Goal: Information Seeking & Learning: Learn about a topic

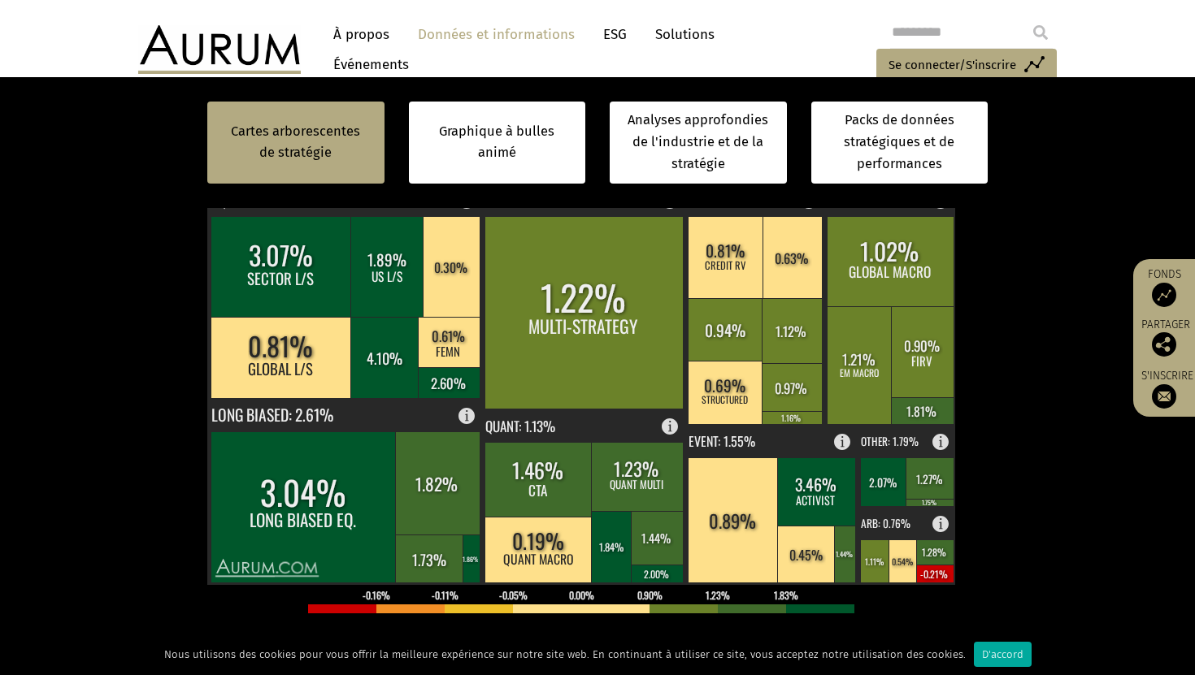
scroll to position [534, 0]
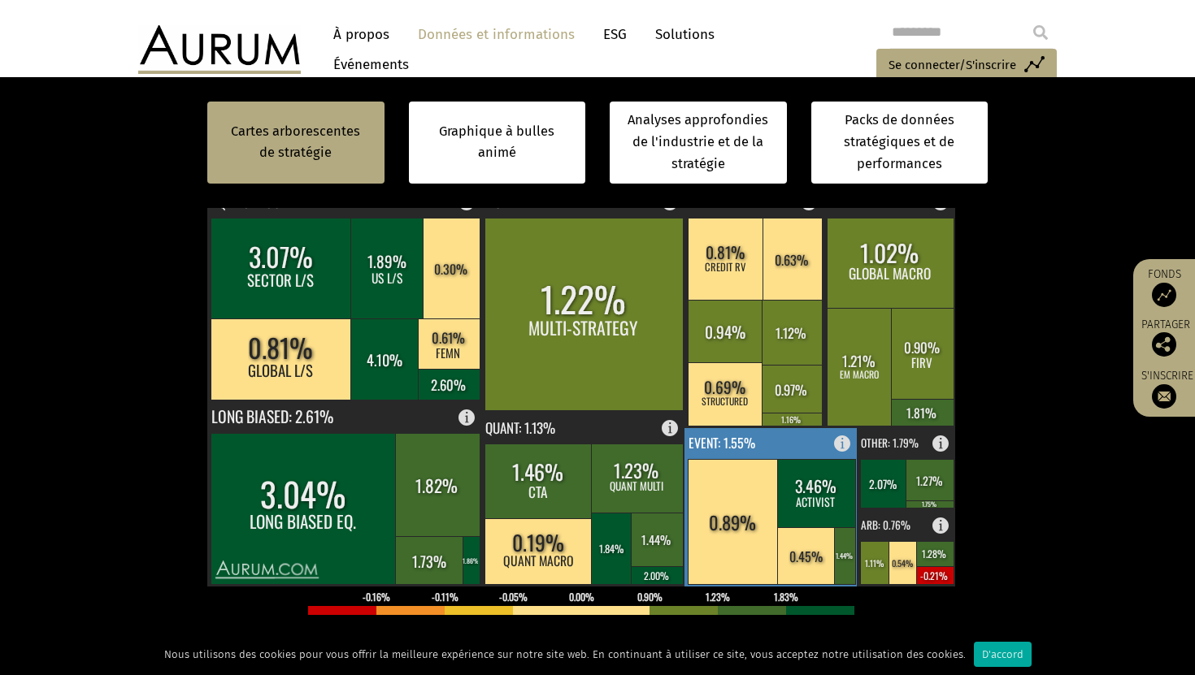
click at [844, 451] on rect at bounding box center [847, 439] width 20 height 23
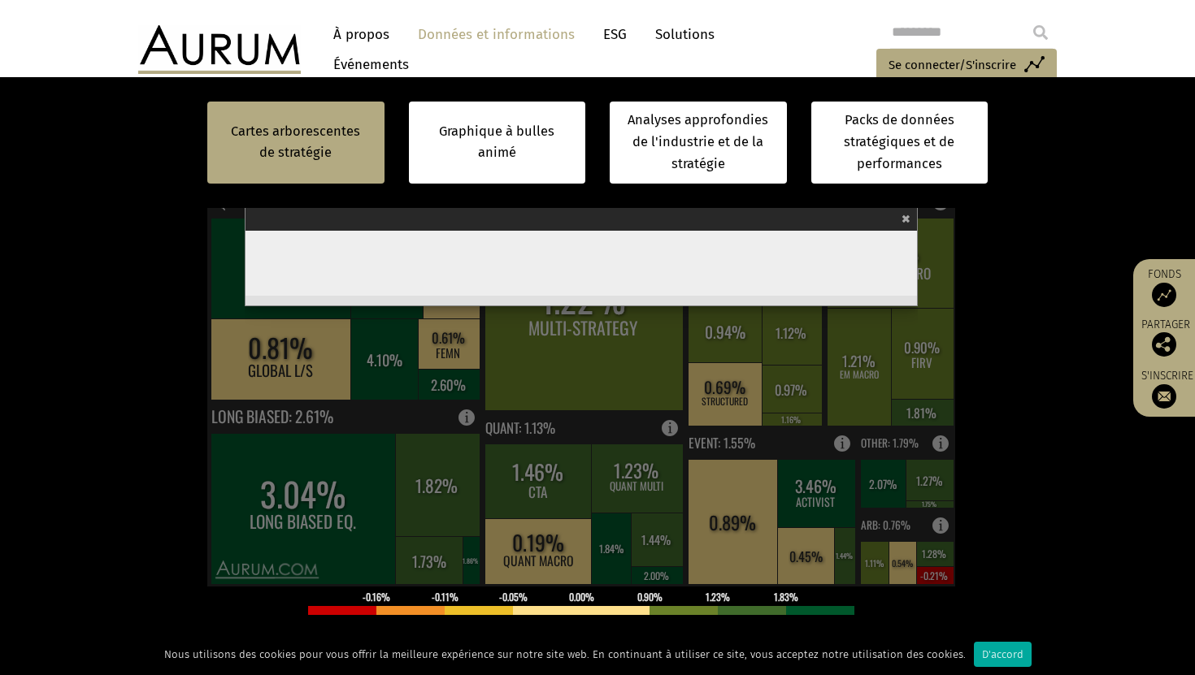
click at [910, 227] on span "×" at bounding box center [905, 217] width 9 height 19
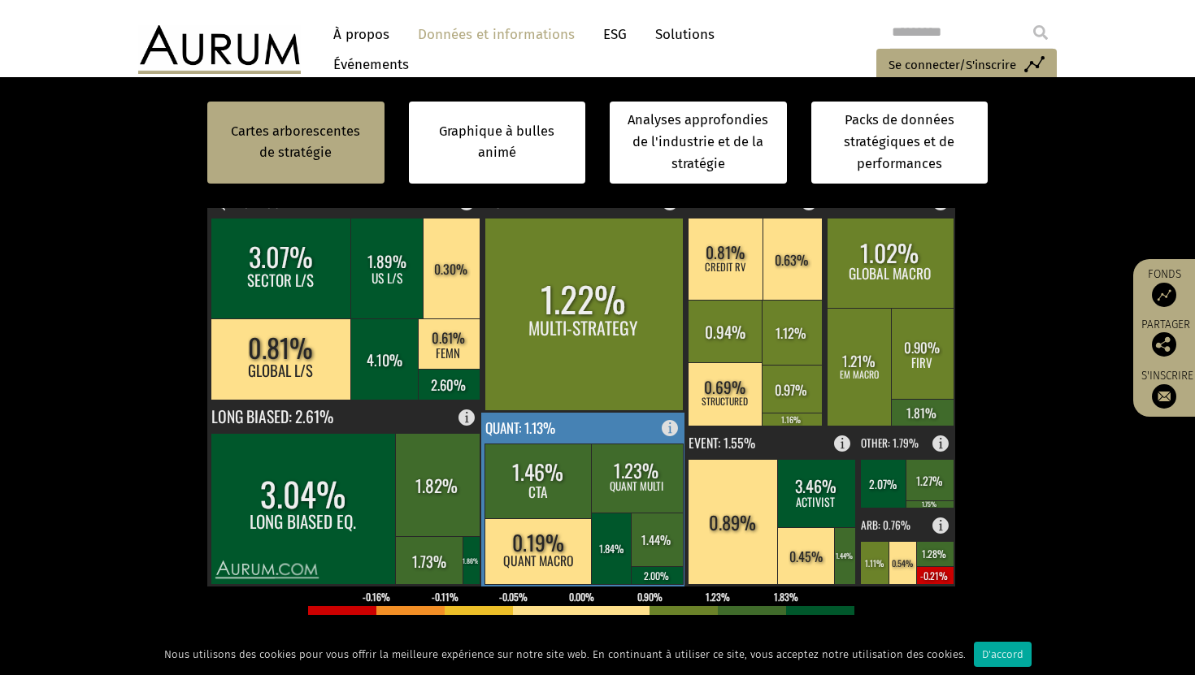
click at [663, 457] on rect at bounding box center [583, 500] width 205 height 174
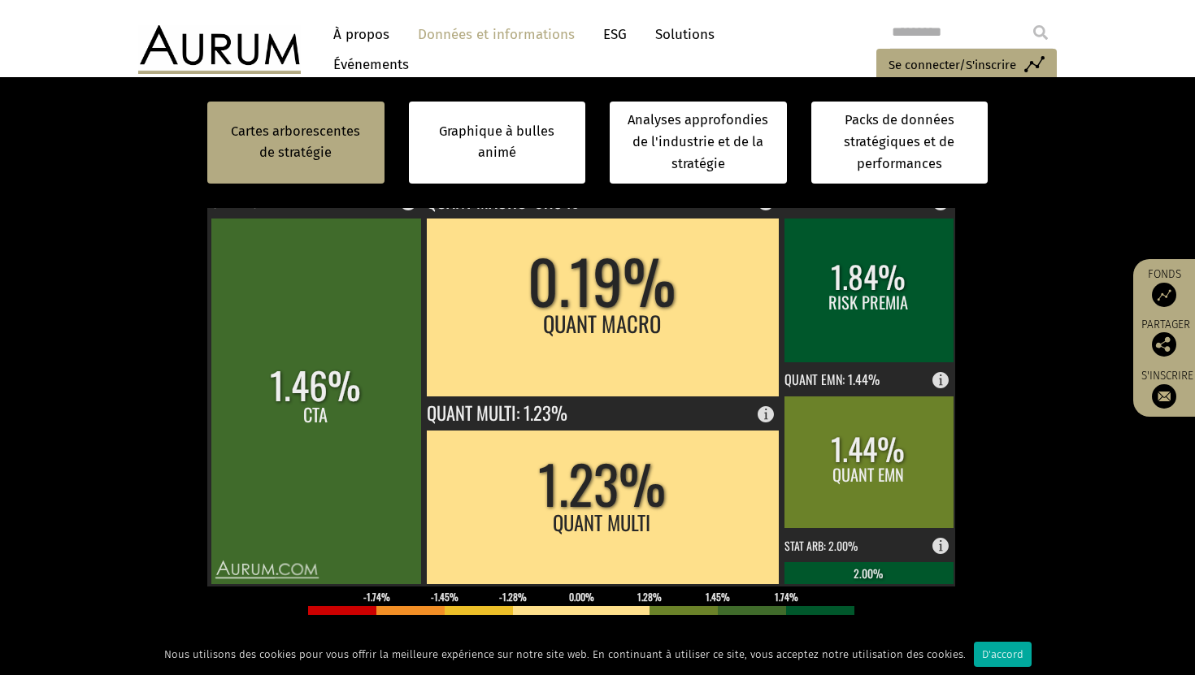
click at [1059, 270] on section "Cartes arborescentes de stratégie Graphique à bulles animé Analyses approfondie…" at bounding box center [597, 476] width 1195 height 1114
click at [965, 249] on div at bounding box center [597, 408] width 780 height 488
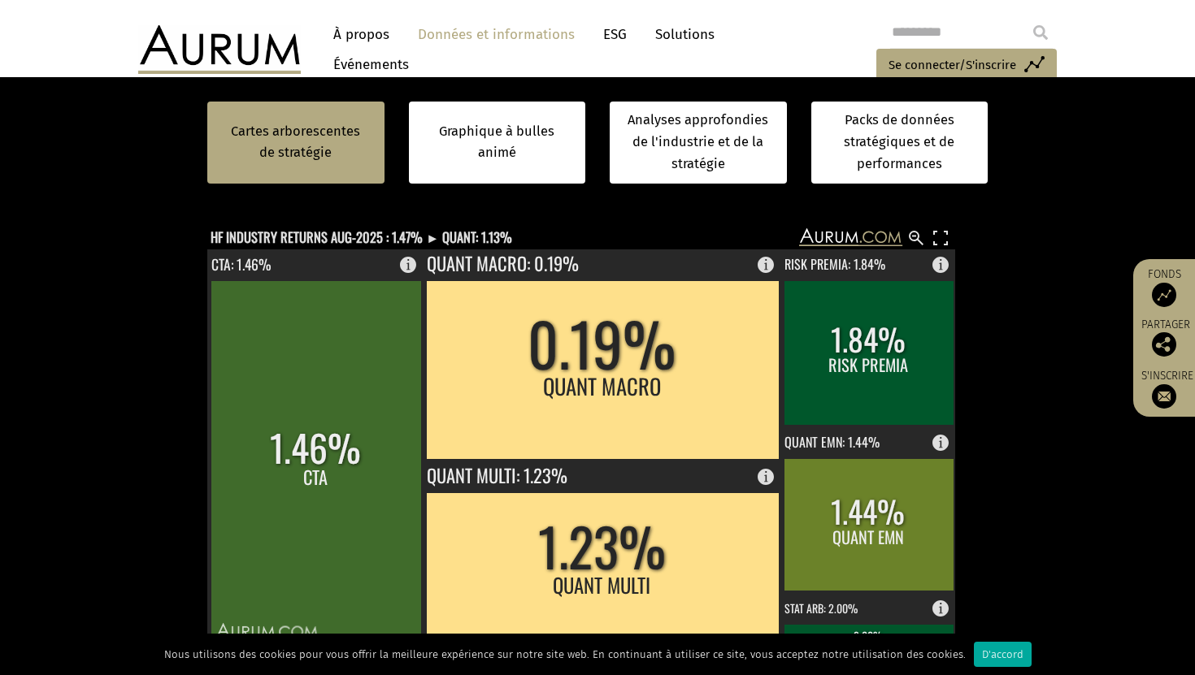
scroll to position [468, 0]
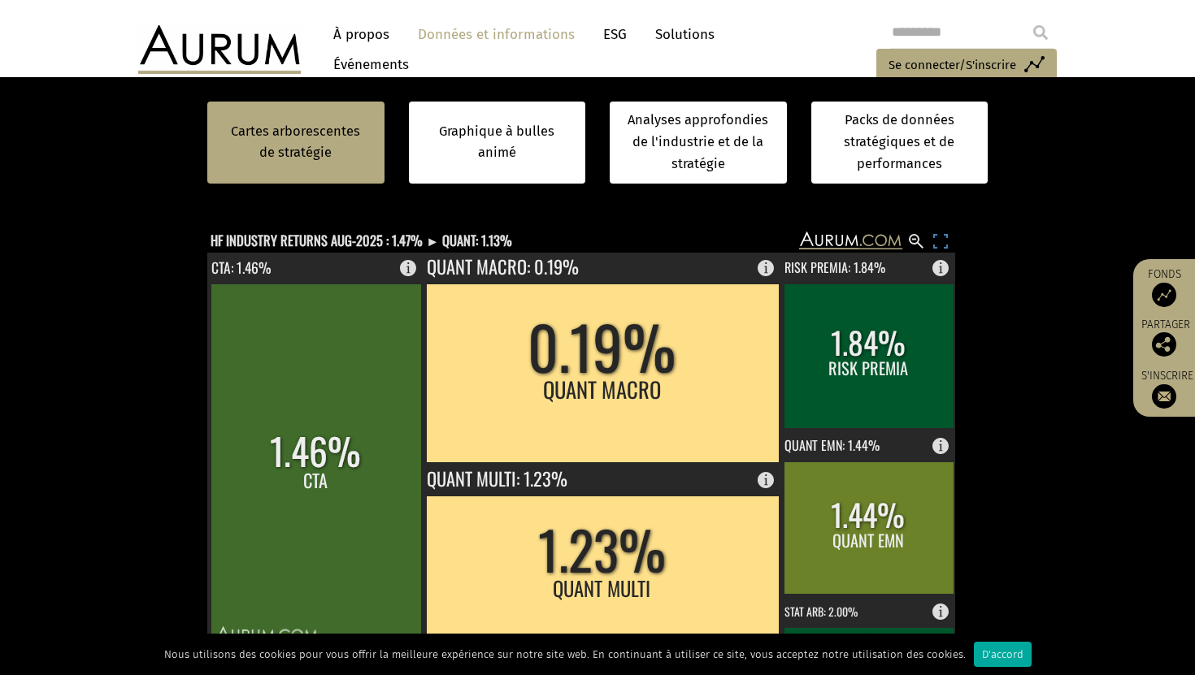
click at [935, 251] on rect at bounding box center [941, 242] width 20 height 20
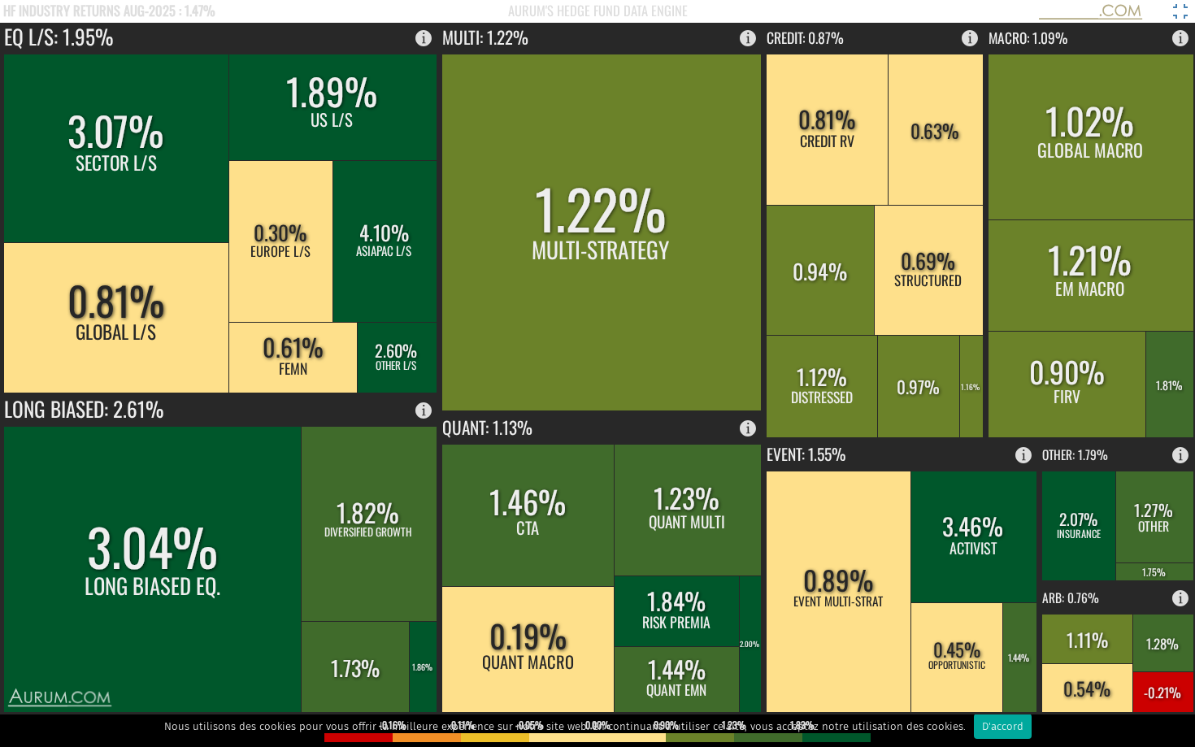
click at [1183, 9] on rect at bounding box center [1180, 12] width 20 height 20
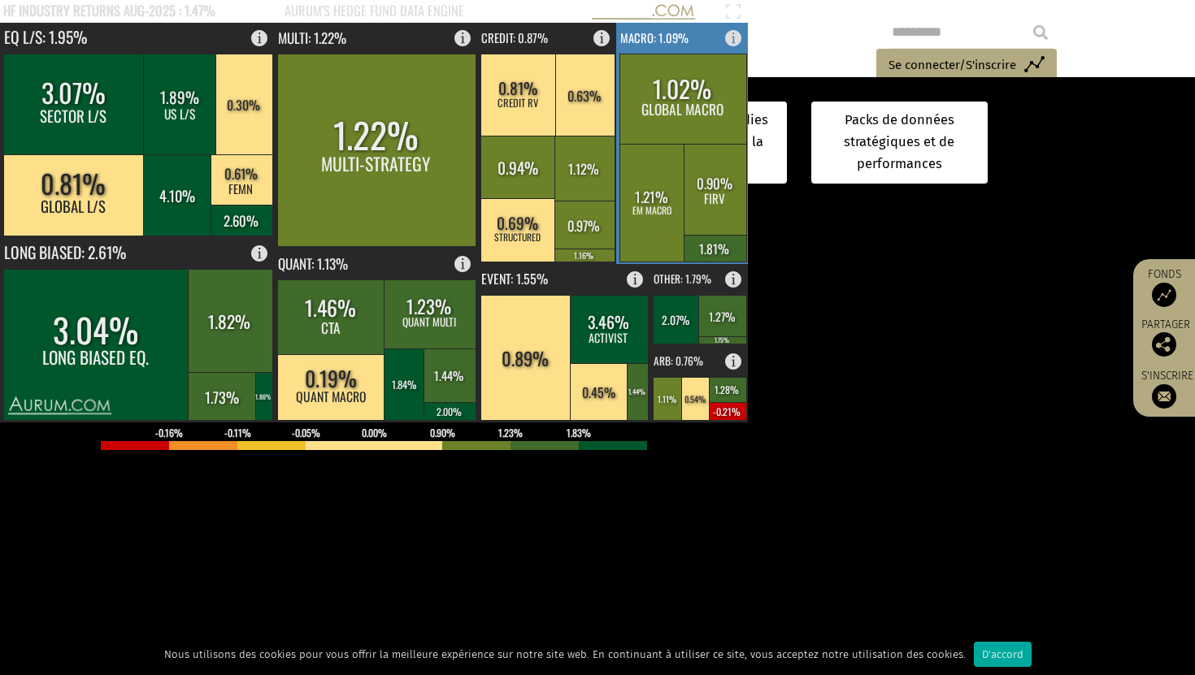
scroll to position [669, 0]
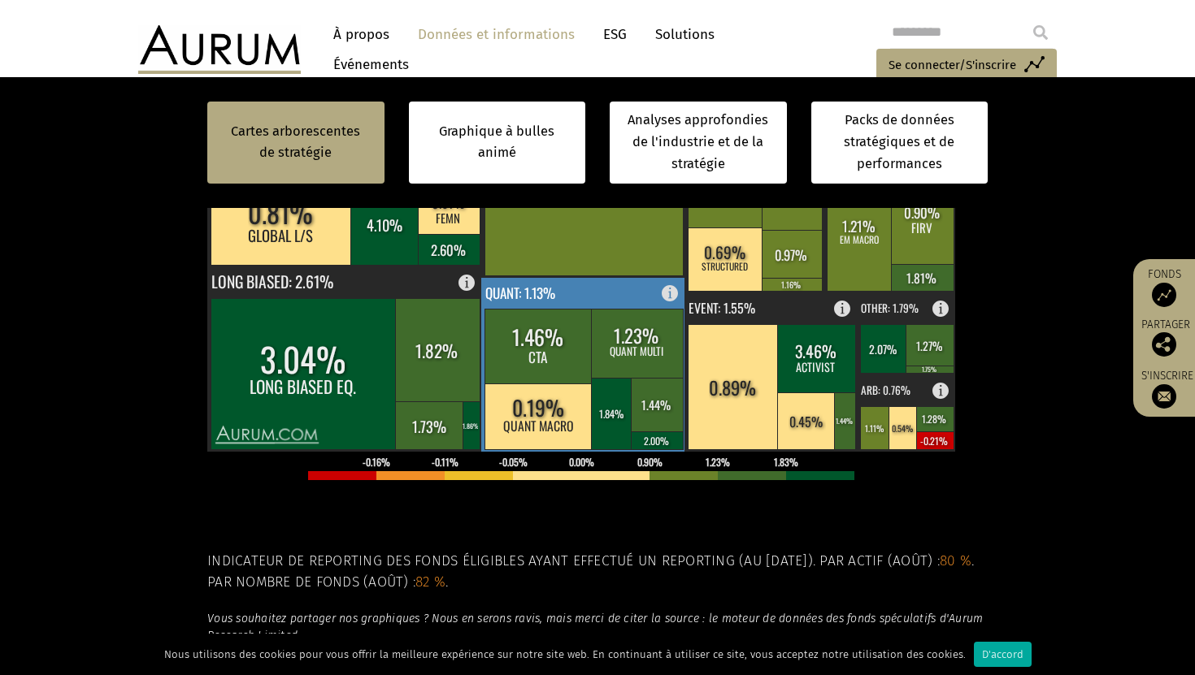
click at [668, 301] on rect at bounding box center [675, 289] width 20 height 23
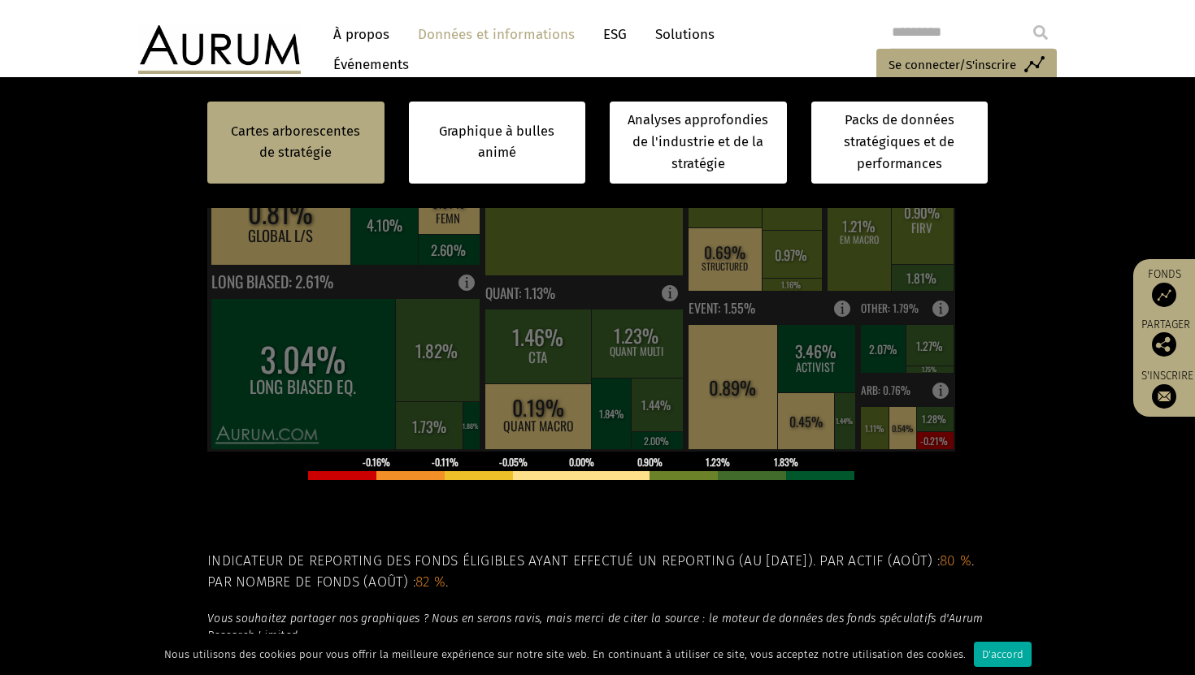
click at [1031, 316] on section "Cartes arborescentes de stratégie Graphique à bulles animé Analyses approfondie…" at bounding box center [597, 341] width 1195 height 1114
click at [523, 538] on p at bounding box center [597, 527] width 780 height 21
click div "Quant Systematic strategies: Funds trade securities based strictly on the buy/s…"
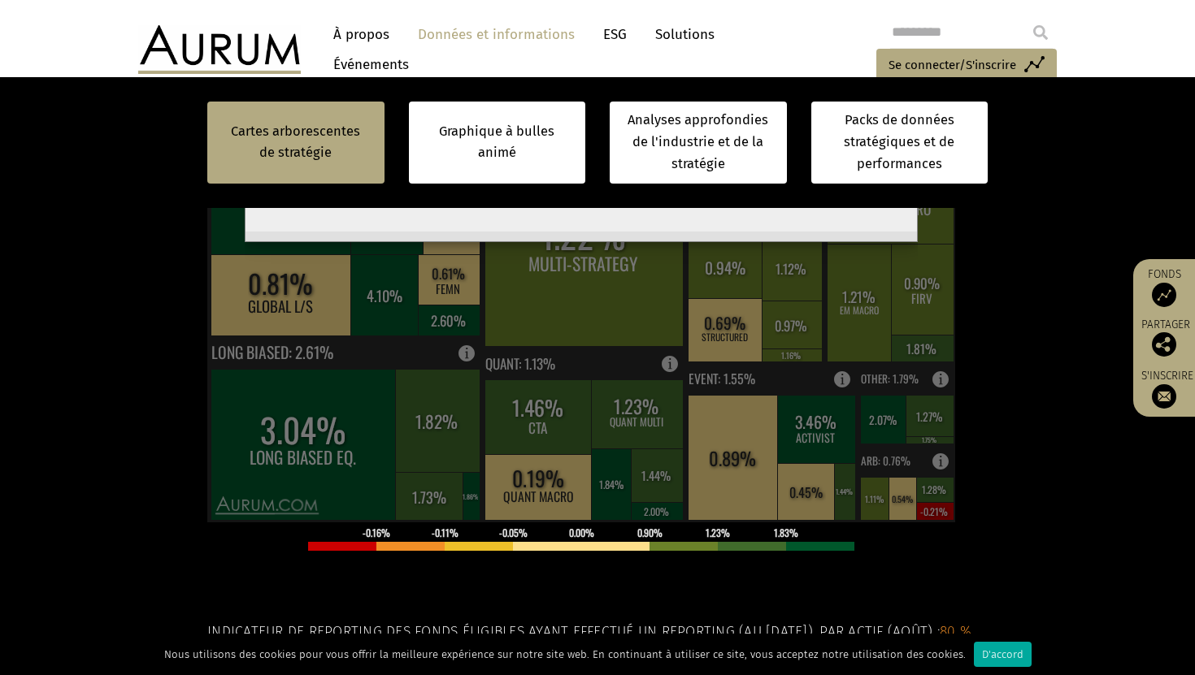
scroll to position [550, 0]
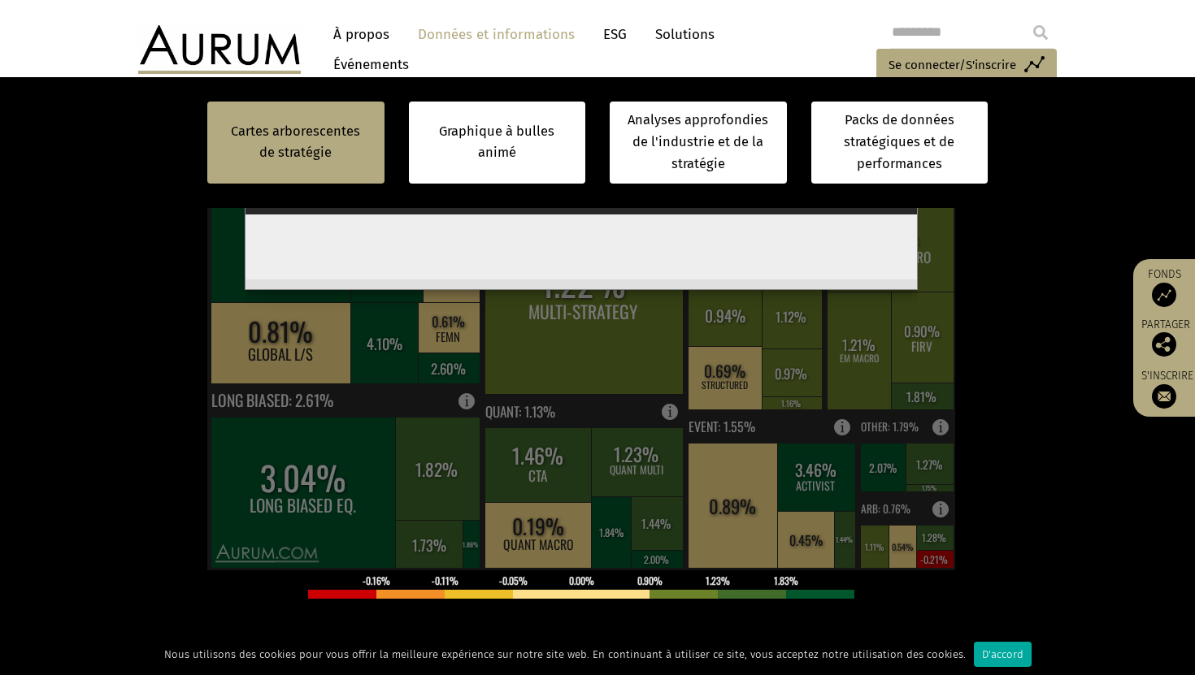
click at [910, 211] on span "×" at bounding box center [905, 201] width 9 height 19
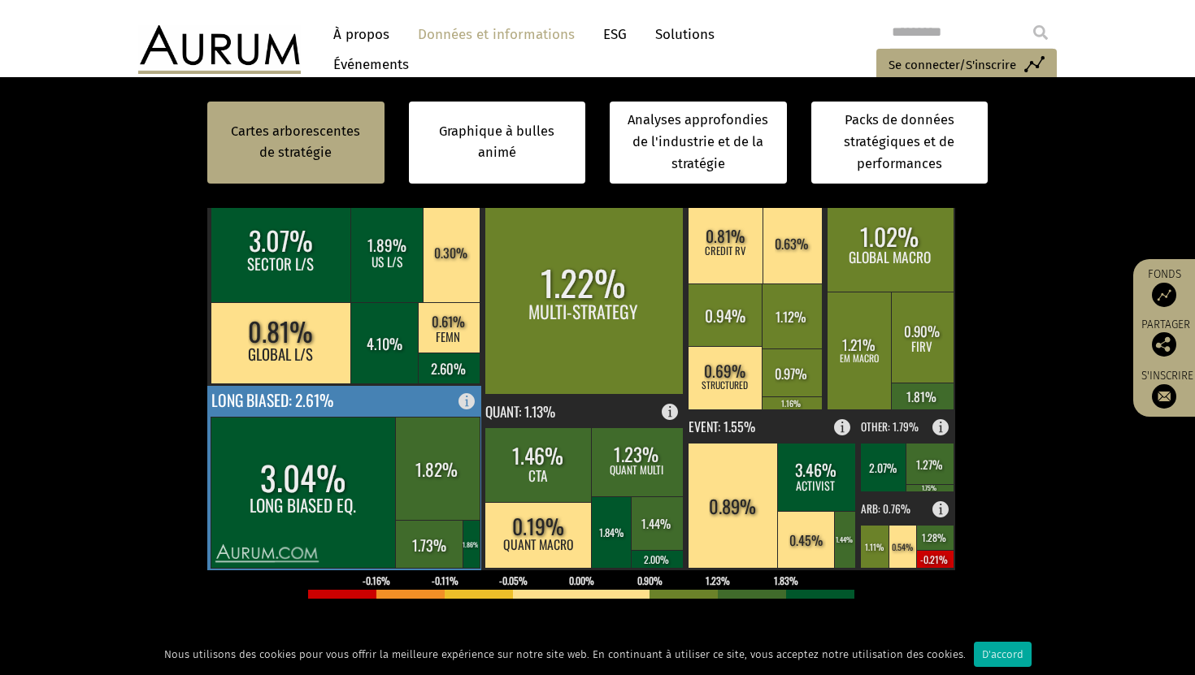
click at [471, 409] on rect at bounding box center [472, 397] width 20 height 23
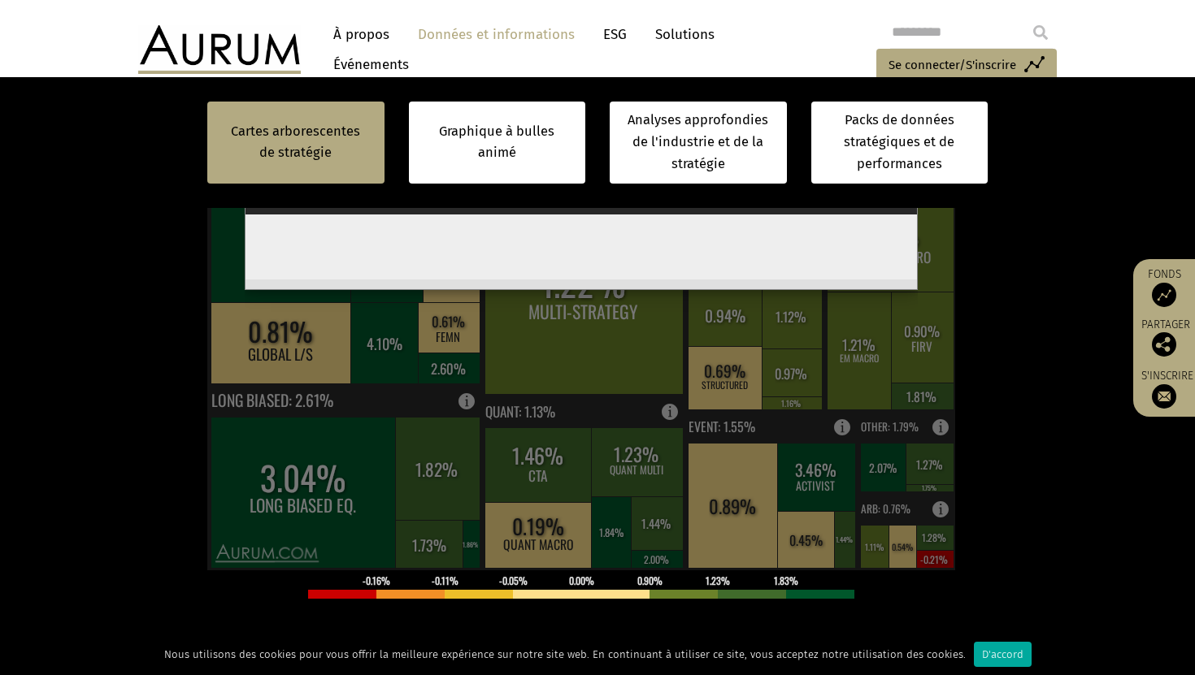
scroll to position [0, 0]
click at [902, 215] on div "Long Biased" at bounding box center [580, 203] width 662 height 23
click at [906, 211] on span "×" at bounding box center [905, 201] width 9 height 19
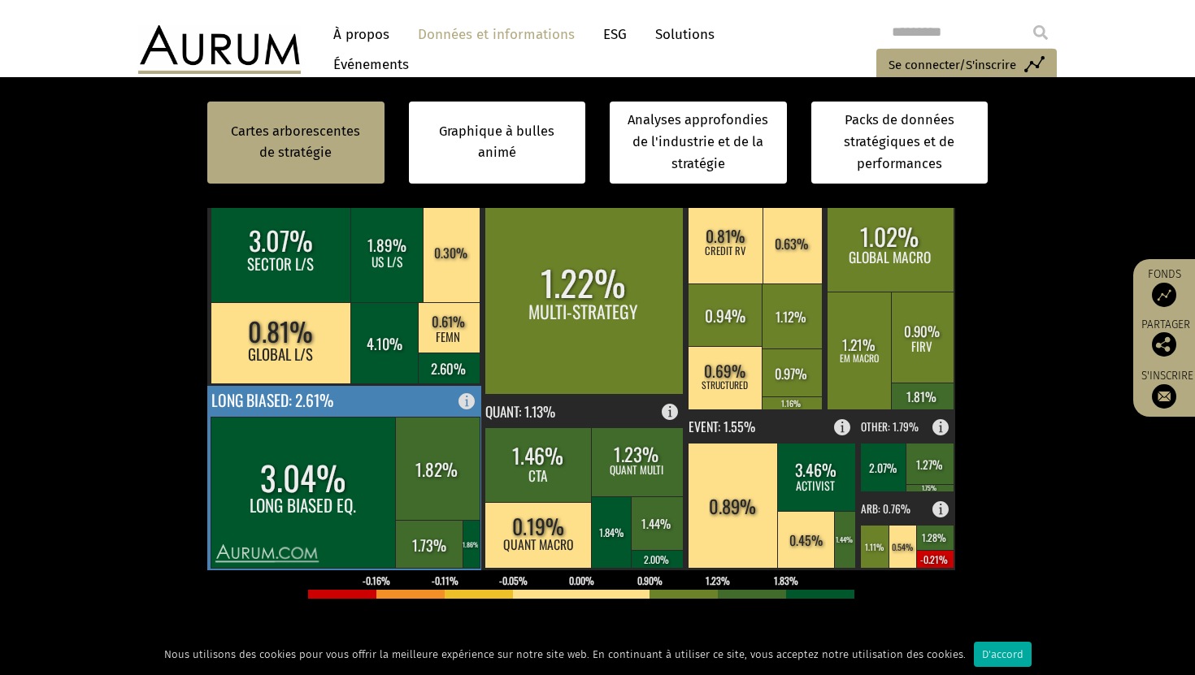
click at [470, 409] on rect at bounding box center [472, 397] width 20 height 23
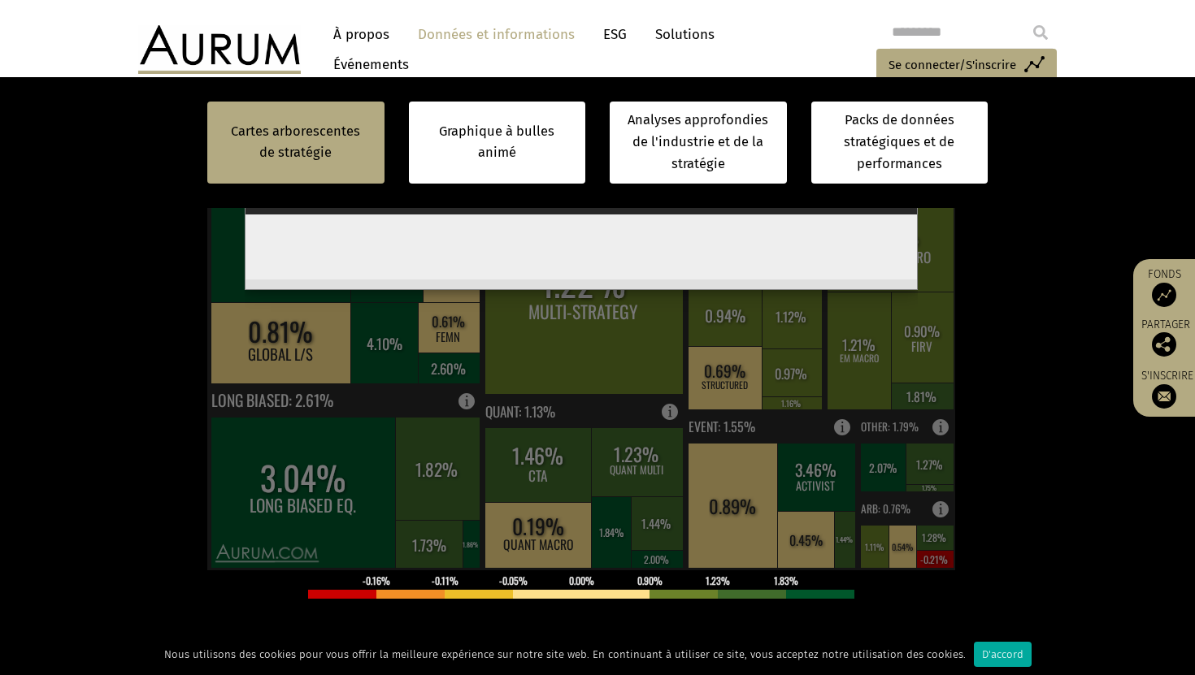
click at [907, 211] on span "×" at bounding box center [905, 201] width 9 height 19
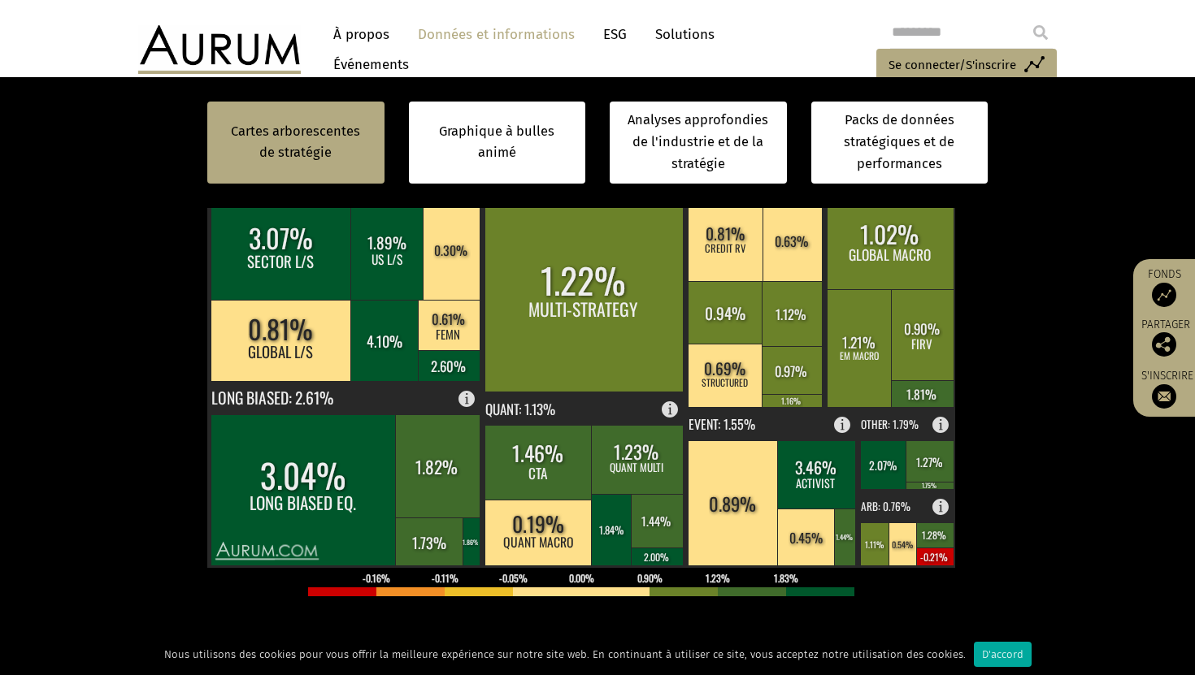
scroll to position [532, 0]
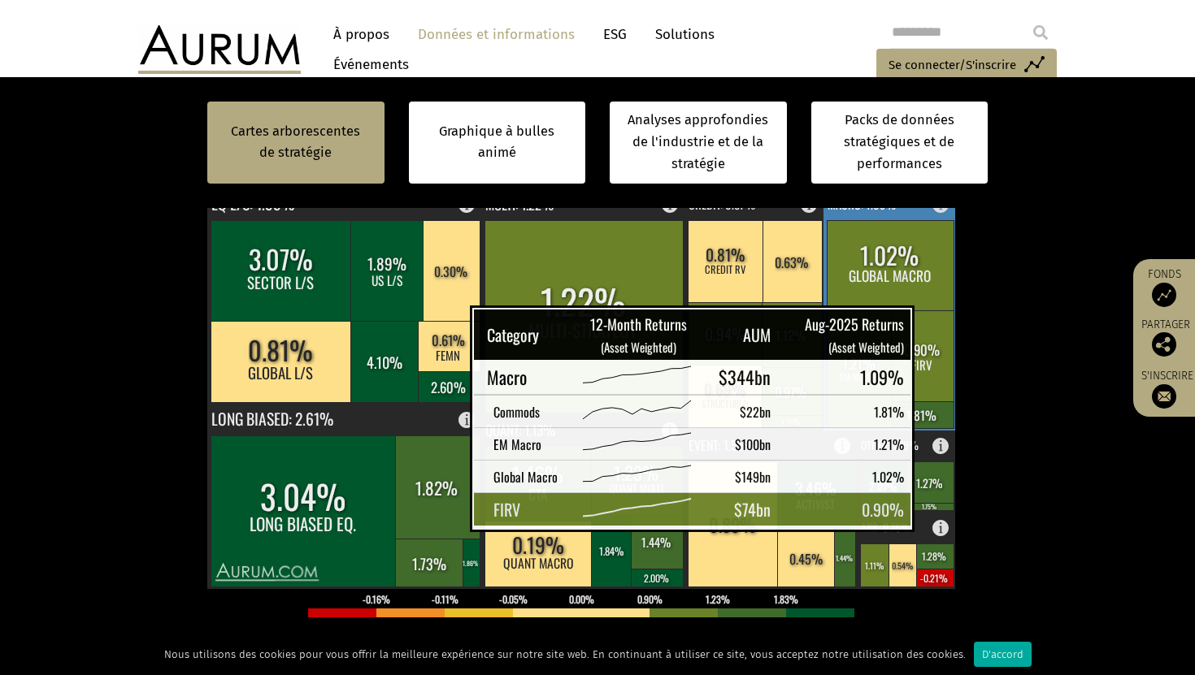
click at [943, 212] on rect at bounding box center [946, 200] width 20 height 23
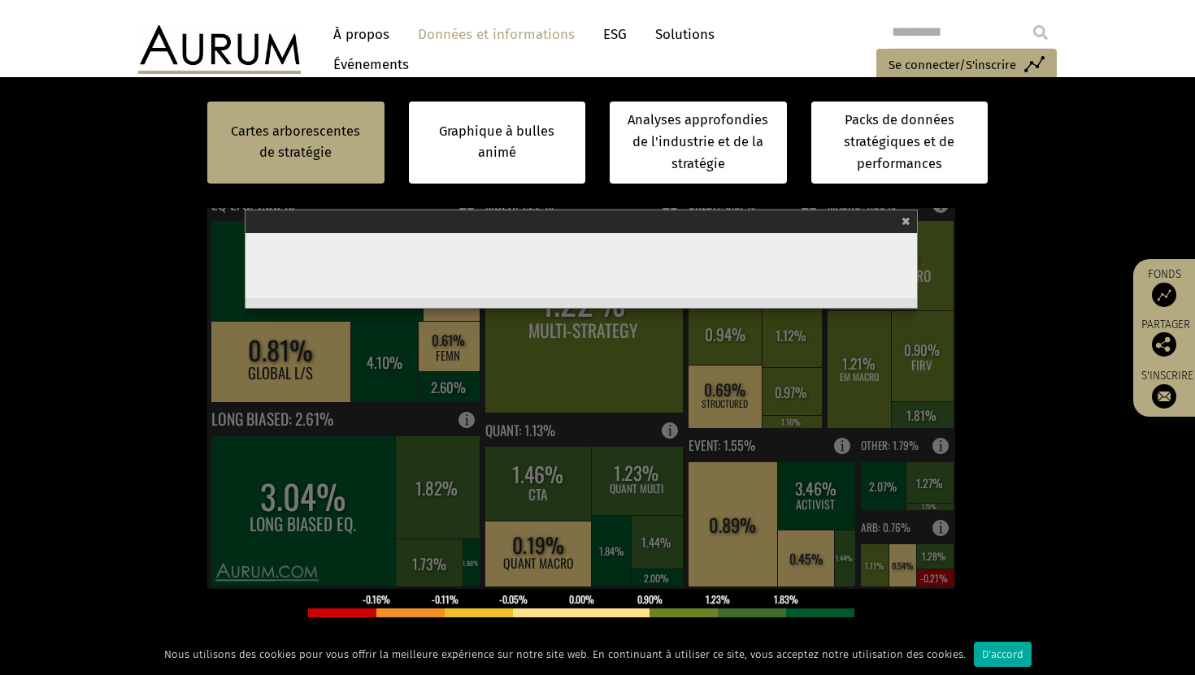
click at [908, 229] on span "×" at bounding box center [905, 220] width 9 height 19
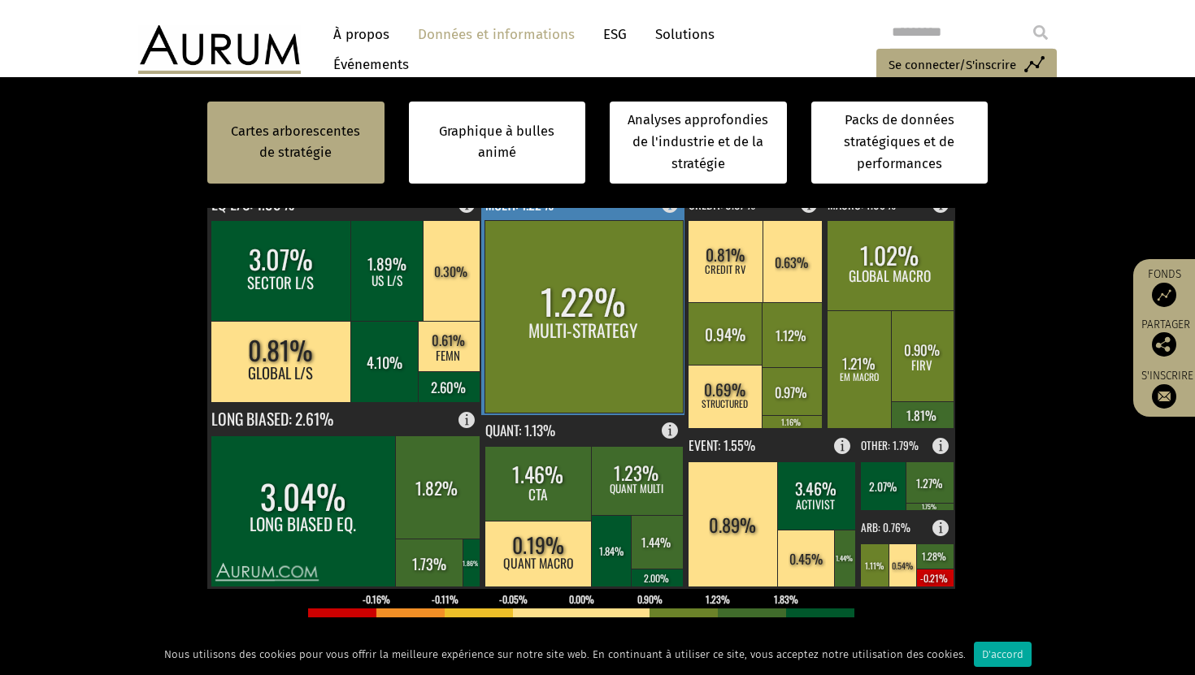
click at [673, 212] on rect at bounding box center [675, 200] width 20 height 23
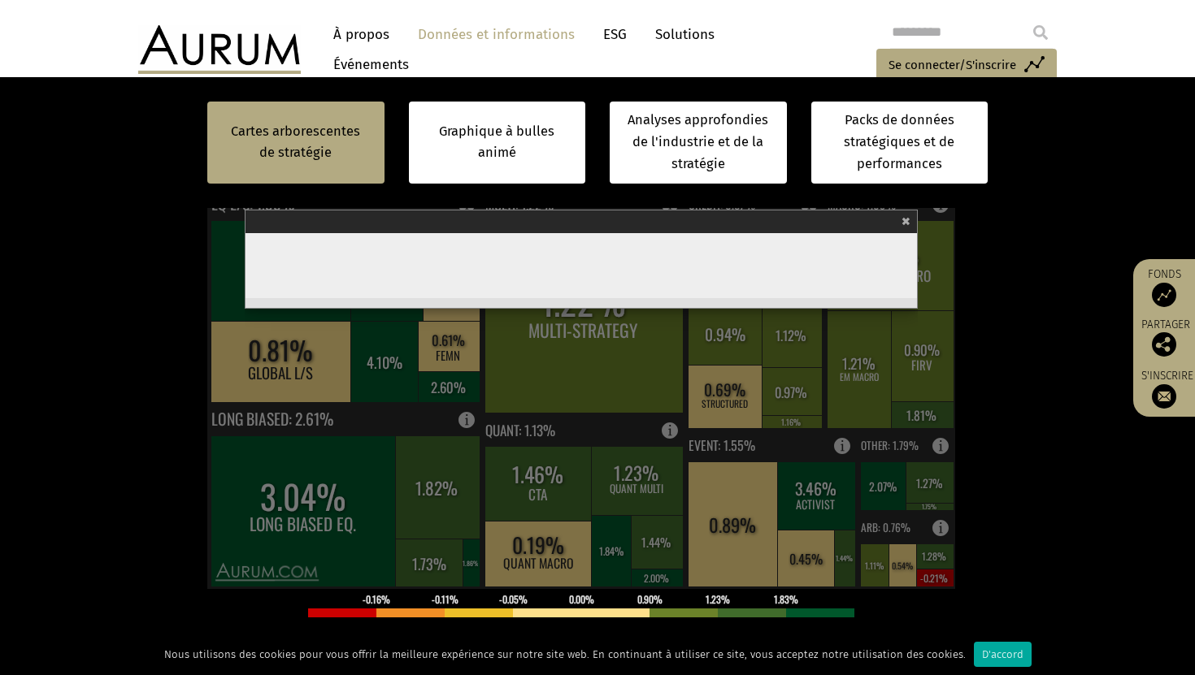
click at [910, 229] on span "×" at bounding box center [905, 220] width 9 height 19
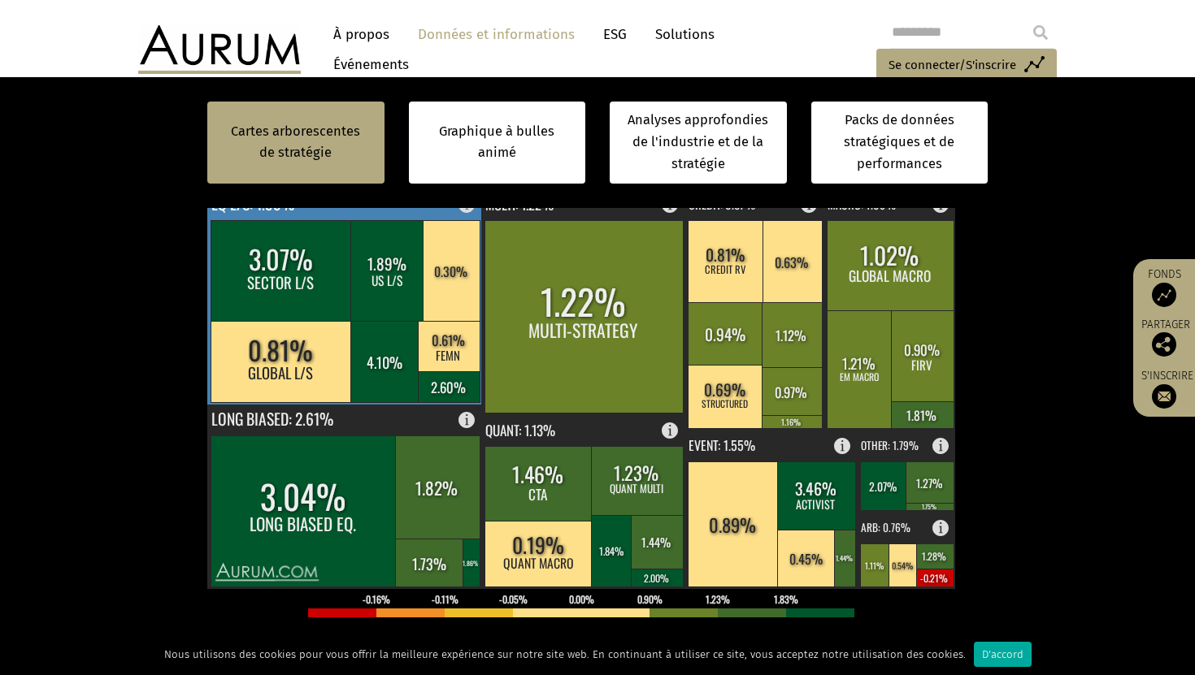
click at [470, 212] on rect at bounding box center [472, 200] width 20 height 23
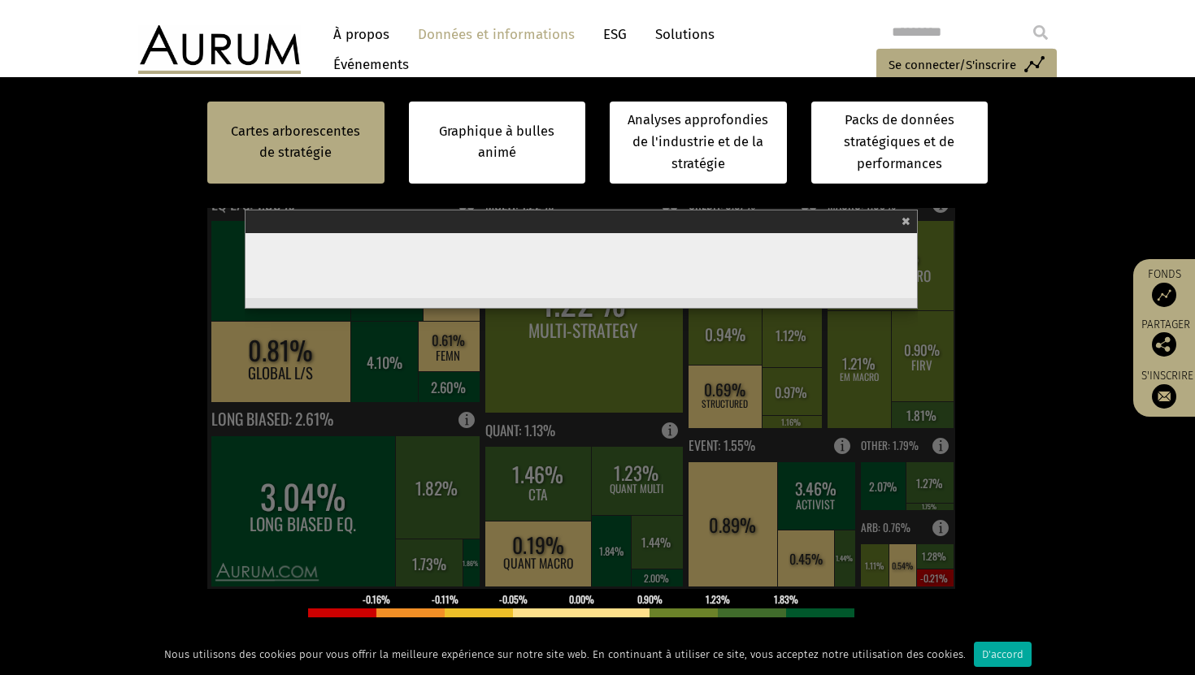
click at [906, 229] on span "×" at bounding box center [905, 220] width 9 height 19
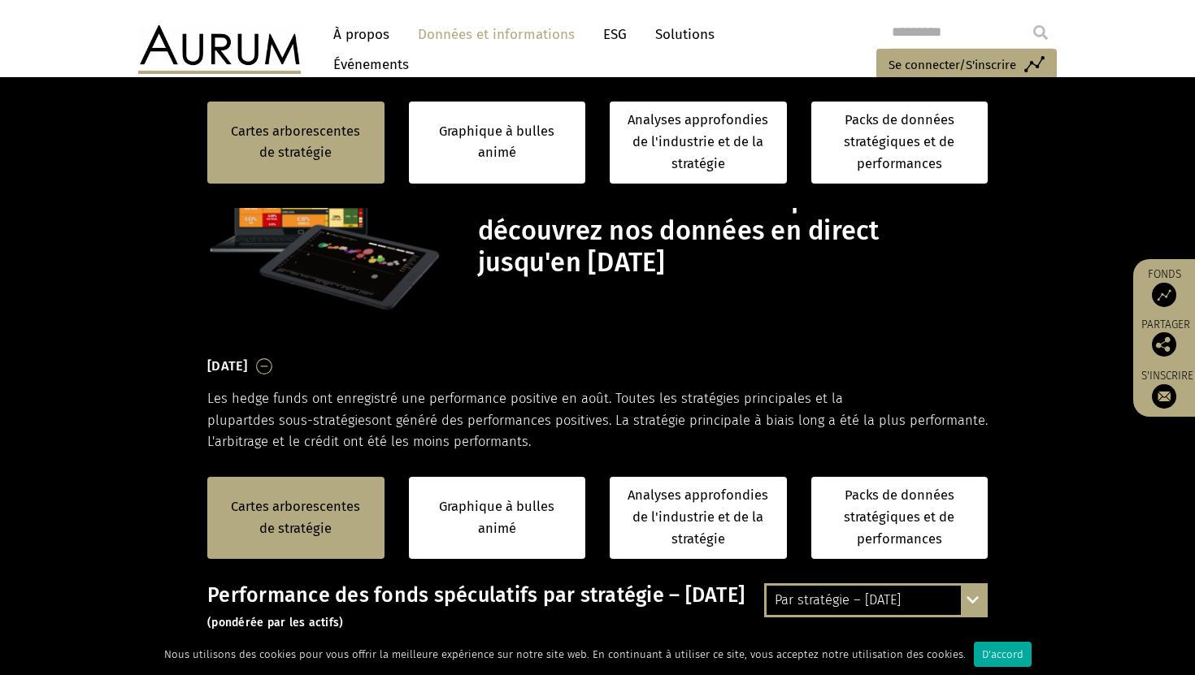
scroll to position [532, 0]
